Goal: Entertainment & Leisure: Consume media (video, audio)

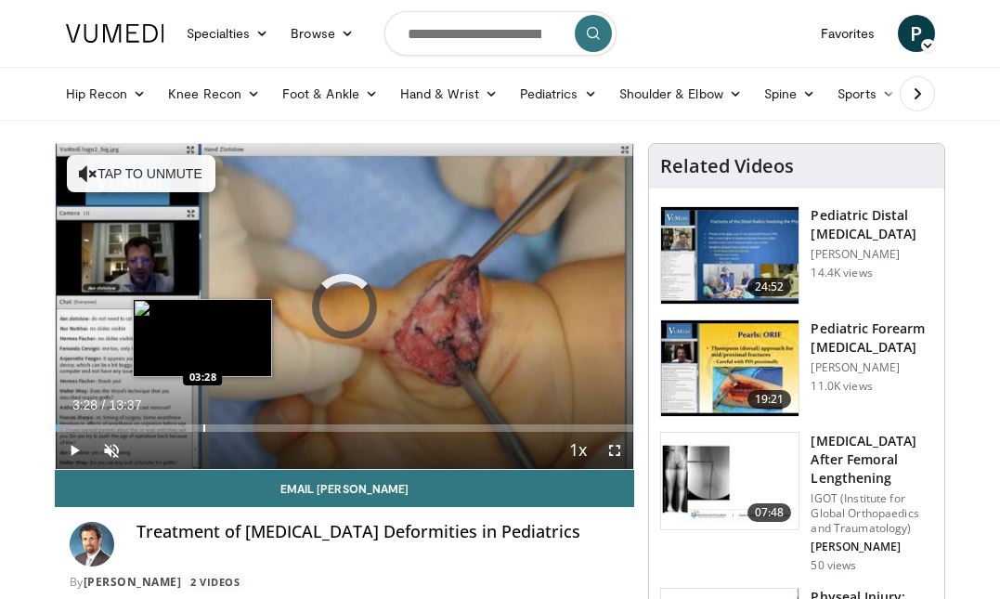
click at [203, 426] on div "Progress Bar" at bounding box center [204, 427] width 2 height 7
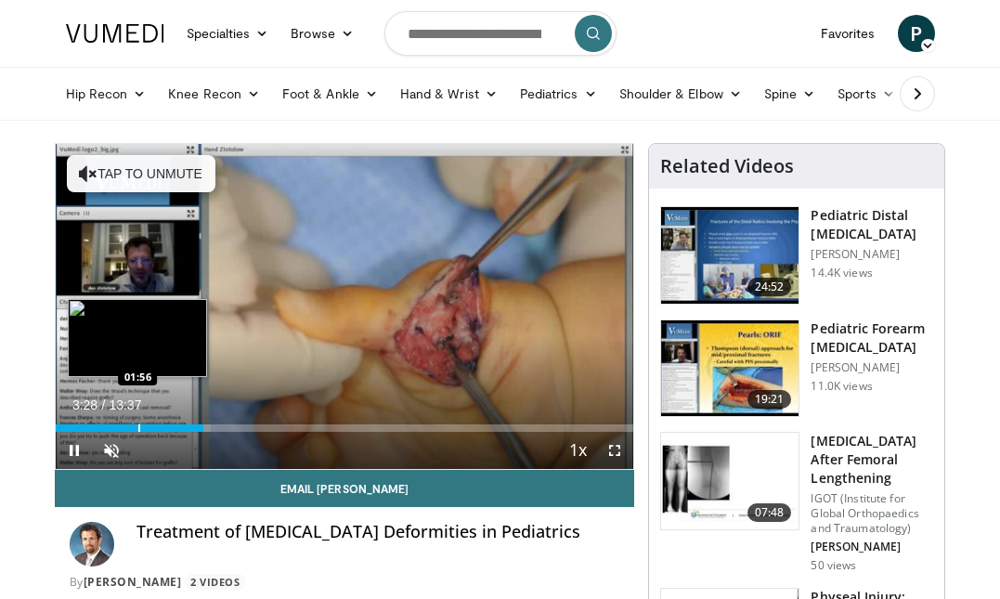
click at [136, 421] on div "Loaded : 26.88% 03:29 01:56" at bounding box center [345, 423] width 578 height 18
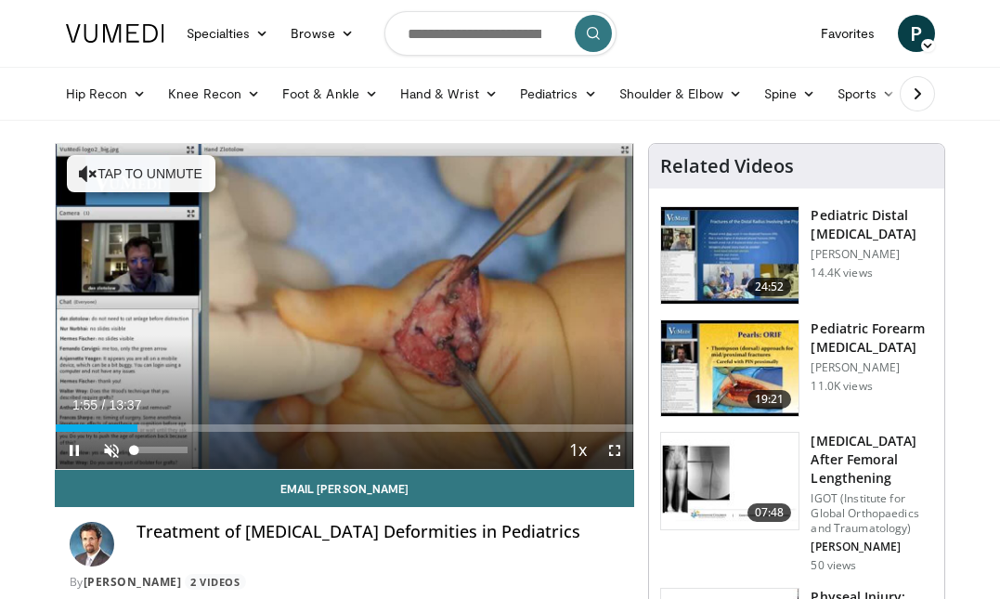
click at [109, 454] on span "Video Player" at bounding box center [111, 450] width 37 height 37
